Goal: Find specific fact: Find specific fact

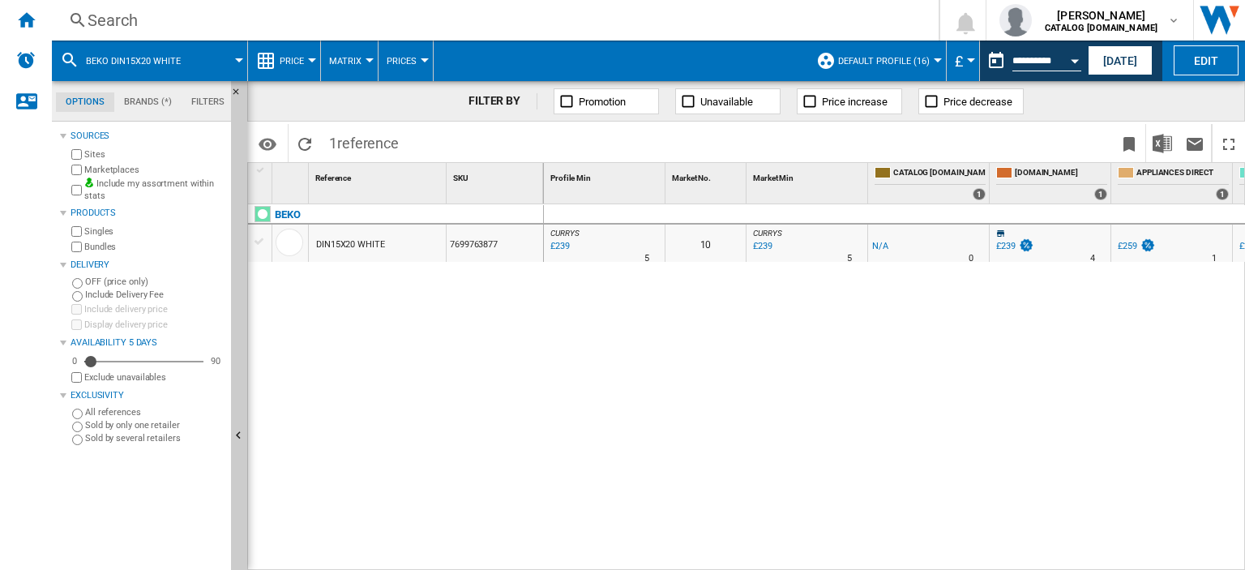
click at [105, 18] on div "Search" at bounding box center [492, 20] width 809 height 23
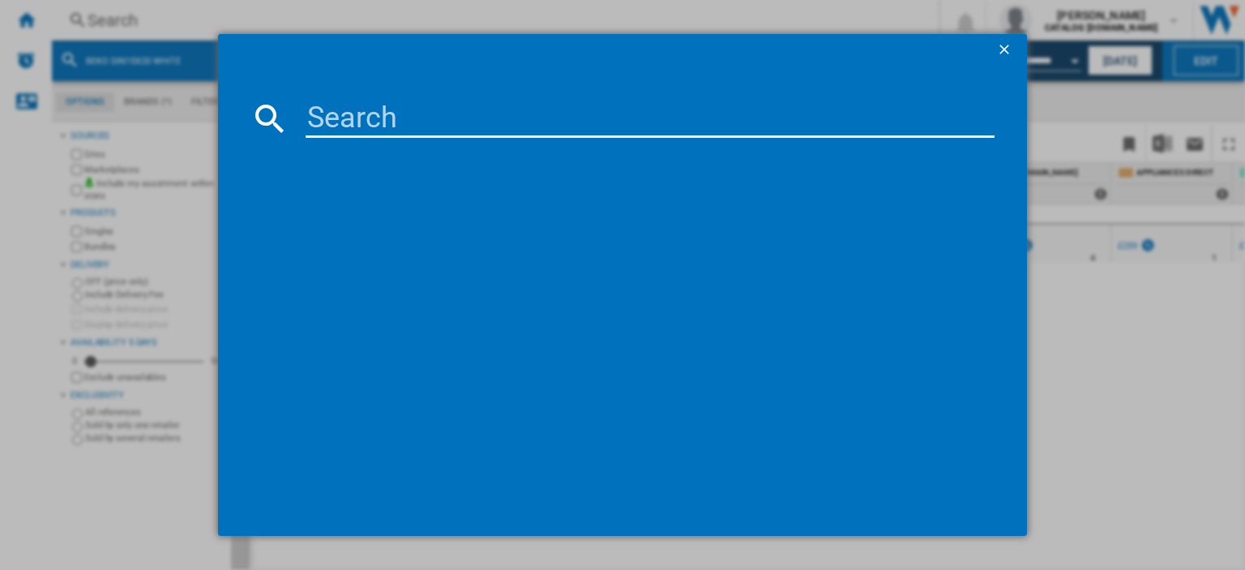
paste input "BM3WT4941IA_AN"
type input "BM3WT4941IA"
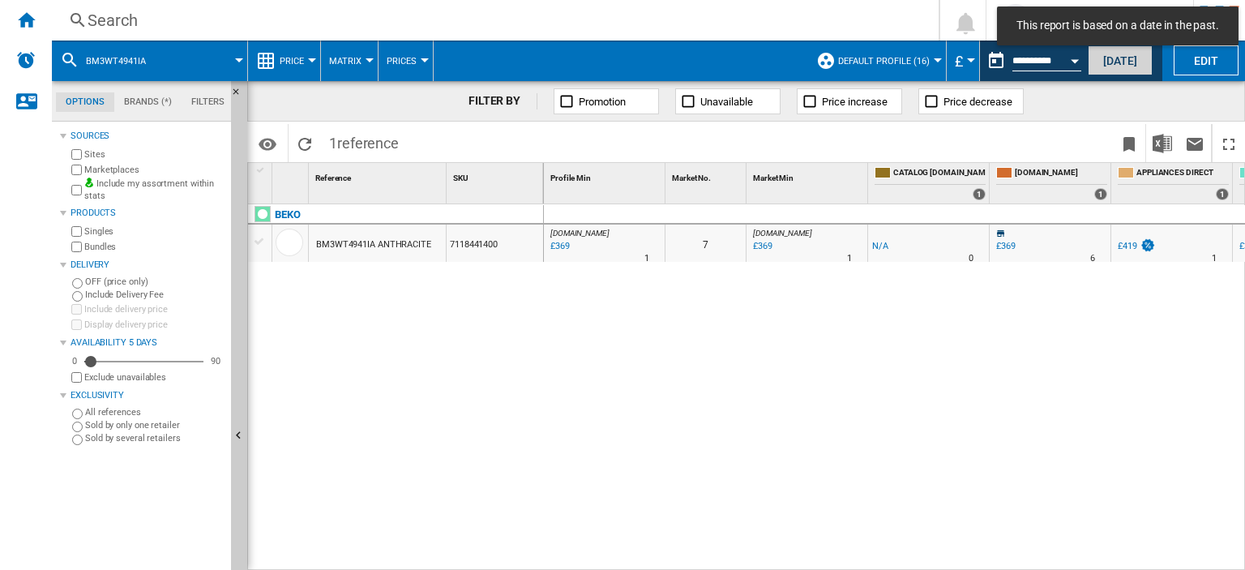
click at [1132, 57] on button "[DATE]" at bounding box center [1120, 60] width 65 height 30
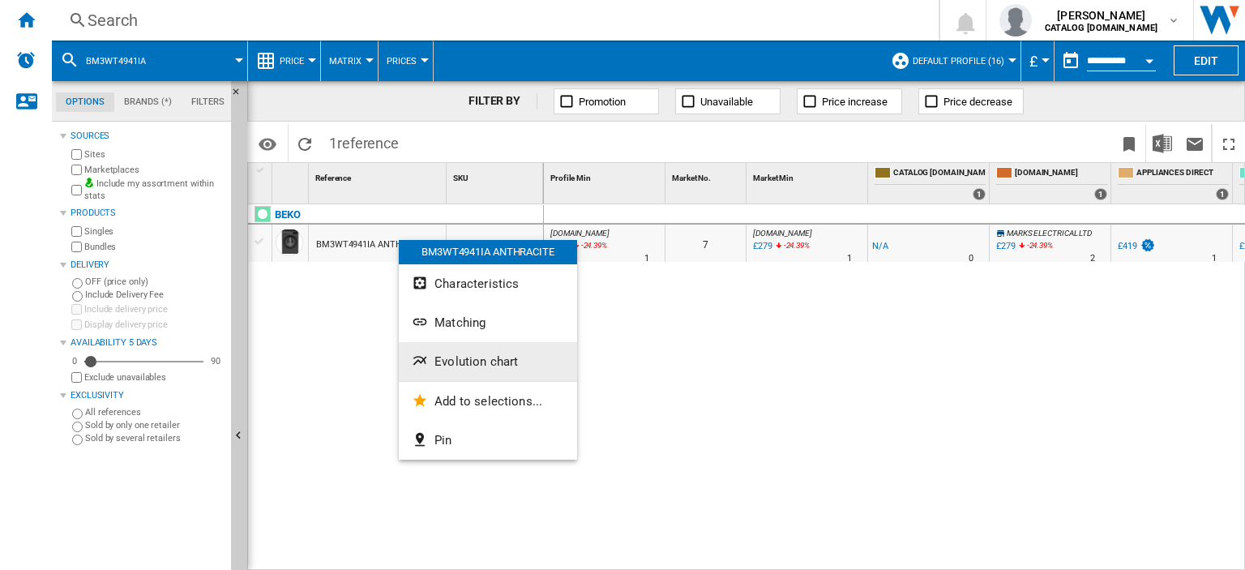
click at [470, 368] on span "Evolution chart" at bounding box center [475, 361] width 83 height 15
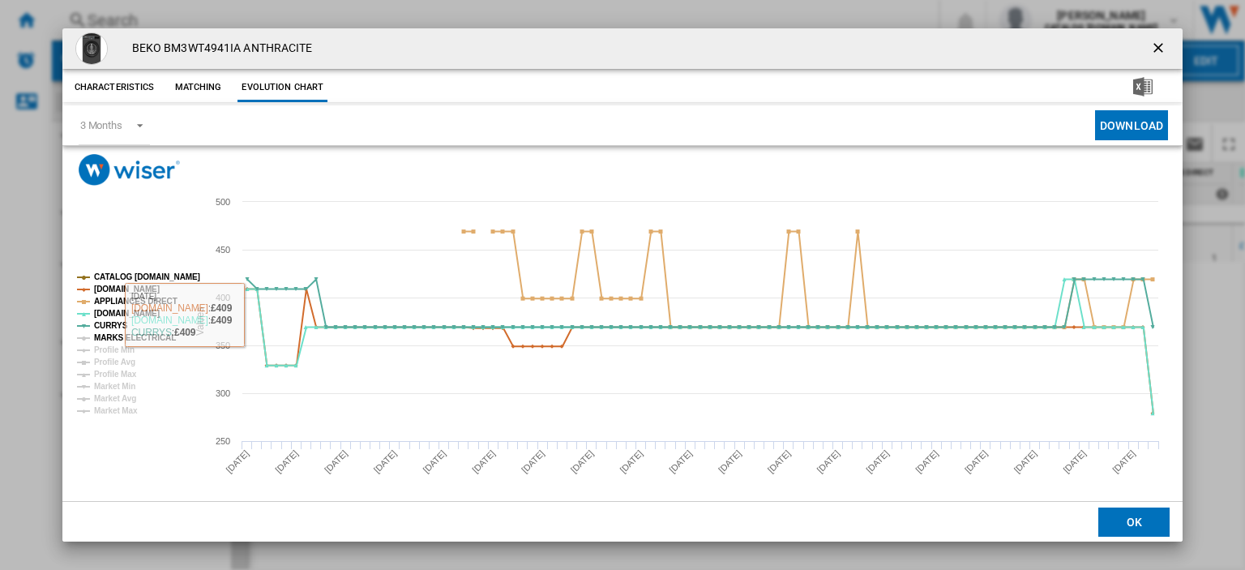
click at [118, 333] on tspan "MARKS ELECTRICAL" at bounding box center [135, 337] width 82 height 9
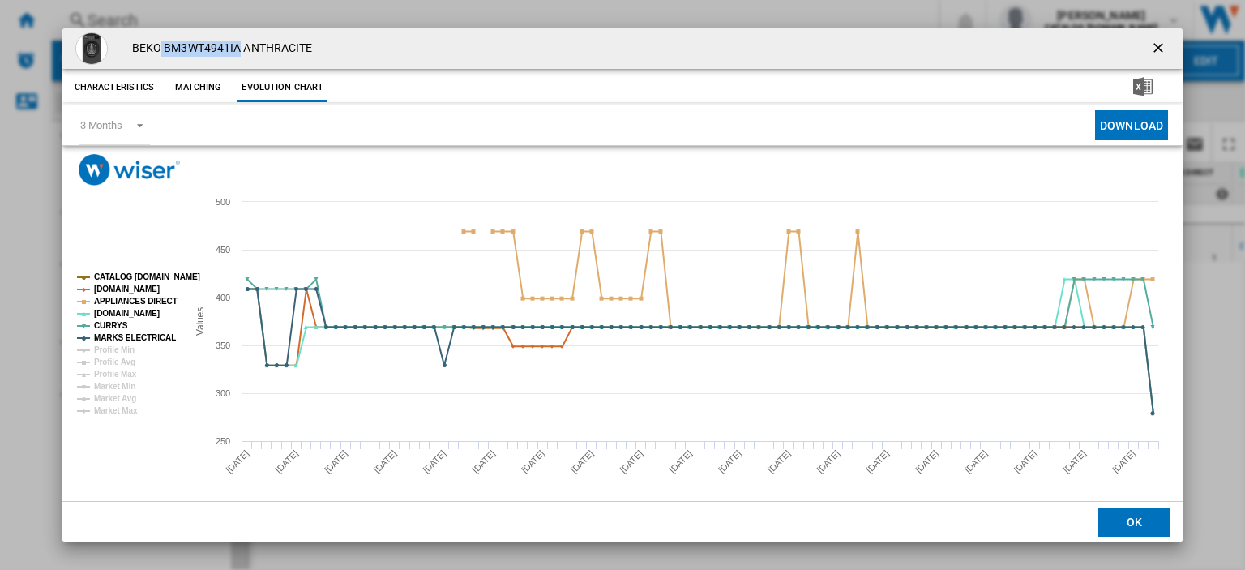
drag, startPoint x: 160, startPoint y: 47, endPoint x: 242, endPoint y: 46, distance: 81.1
click at [242, 46] on h4 "BEKO BM3WT4941IA ANTHRACITE" at bounding box center [218, 49] width 189 height 16
copy h4 "BM3WT4941IA"
